Goal: Task Accomplishment & Management: Manage account settings

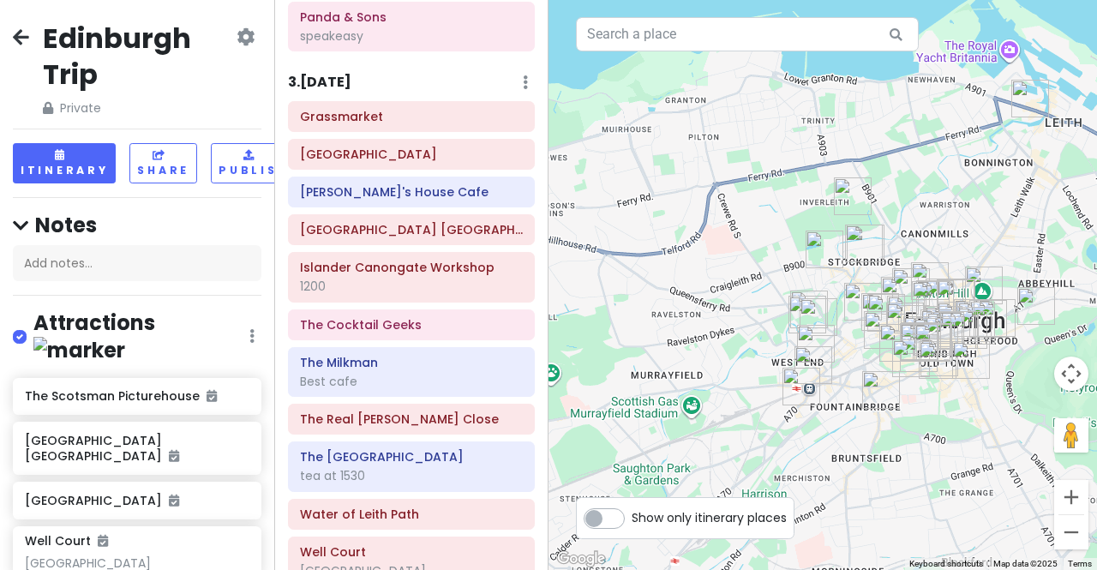
scroll to position [1086, 0]
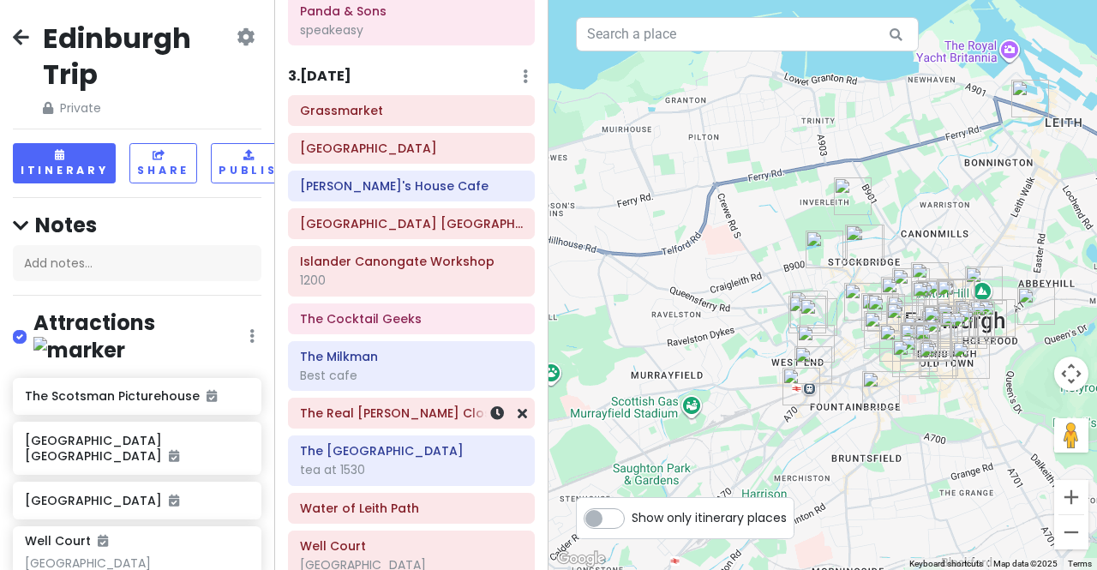
click at [454, 405] on div "The Real [PERSON_NAME] Close" at bounding box center [411, 413] width 223 height 24
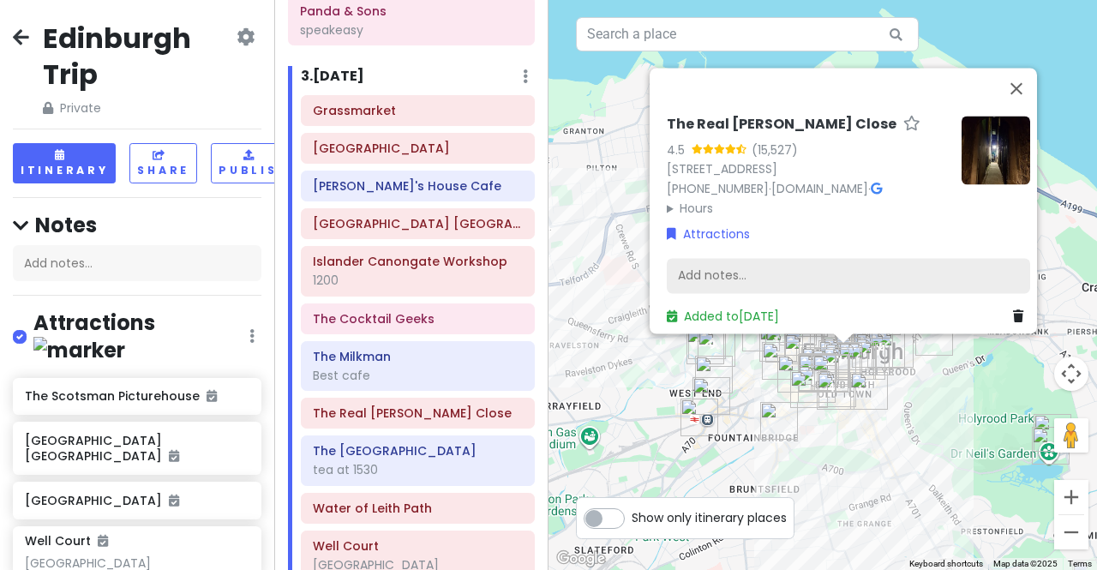
click at [747, 265] on div "Add notes..." at bounding box center [848, 276] width 363 height 36
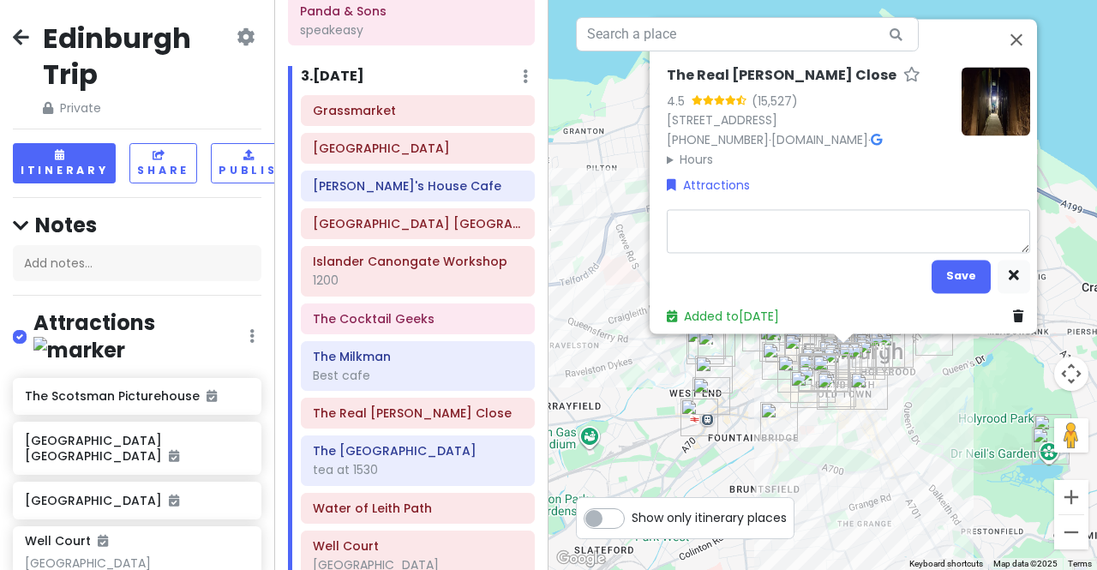
type textarea "x"
type textarea "t"
type textarea "x"
type textarea "ti"
type textarea "x"
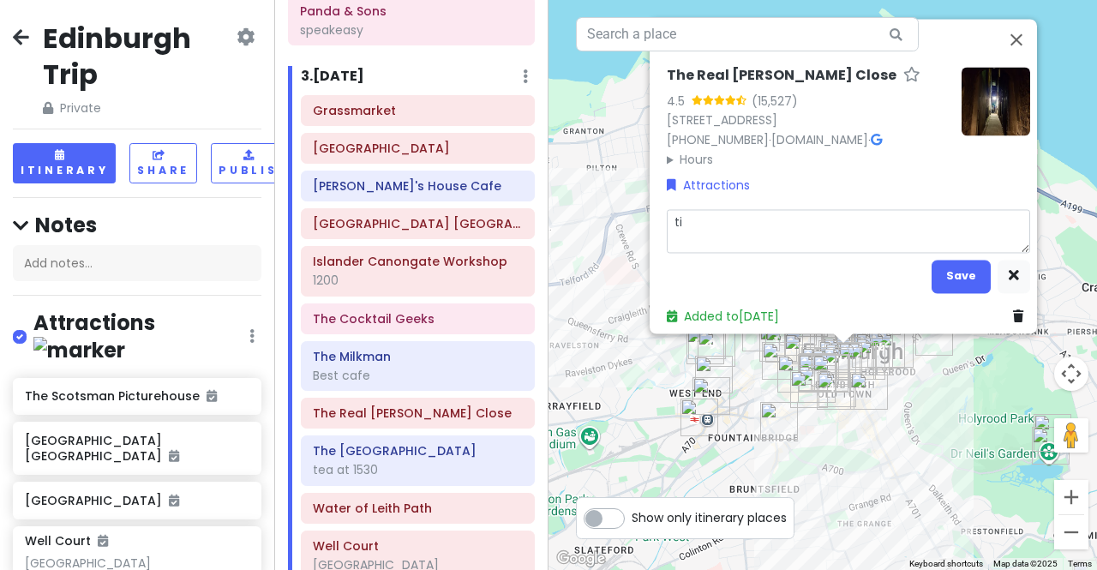
type textarea "tix"
type textarea "x"
type textarea "tix"
type textarea "x"
type textarea "tix a"
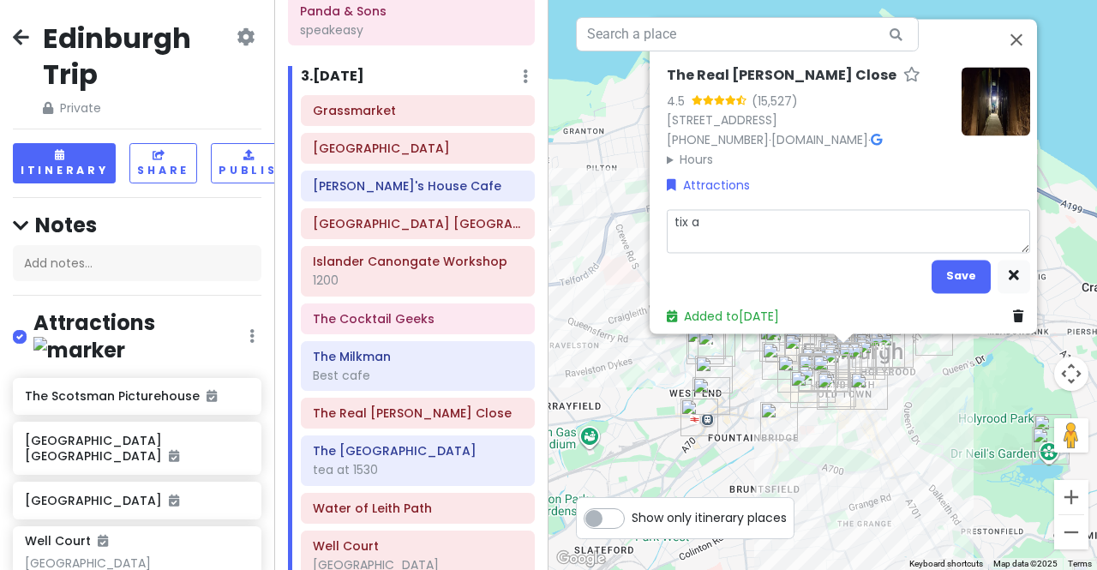
type textarea "x"
type textarea "tix at"
type textarea "x"
type textarea "tix at"
type textarea "x"
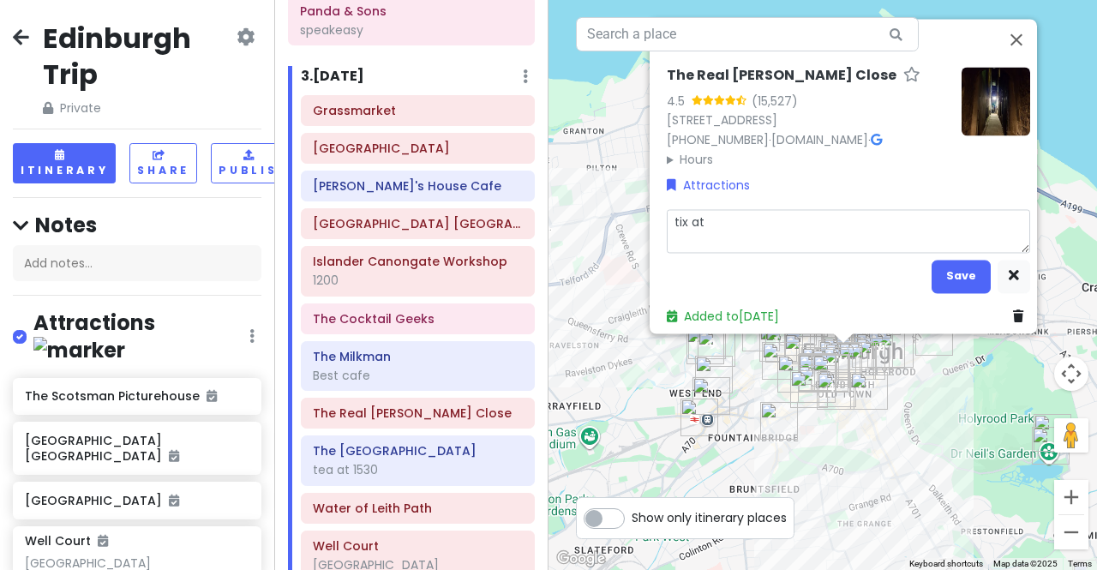
type textarea "tix at 1"
type textarea "x"
type textarea "tix at 14"
type textarea "x"
type textarea "tix at 140"
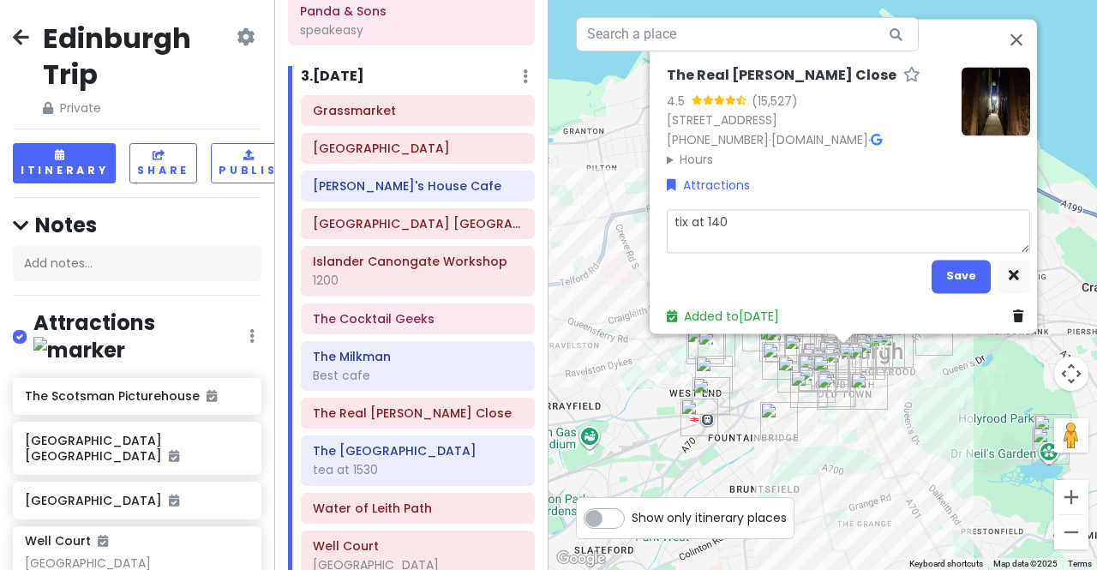
type textarea "x"
type textarea "tix at 1400"
click at [957, 262] on button "Save" at bounding box center [961, 276] width 59 height 33
